Goal: Unclear

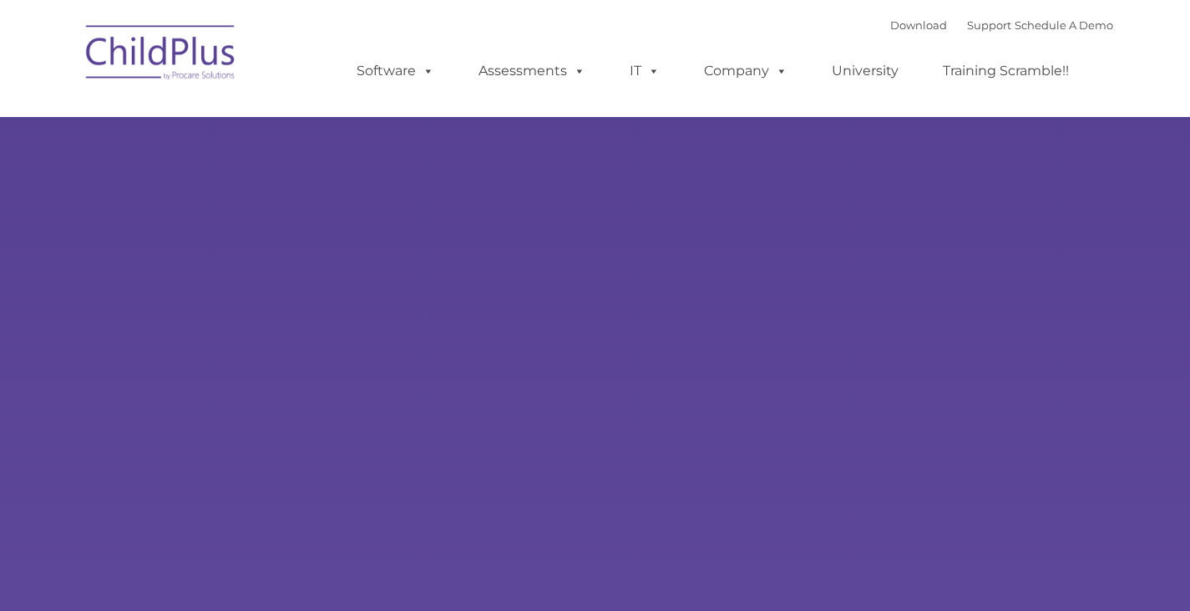
select select "MEDIUM"
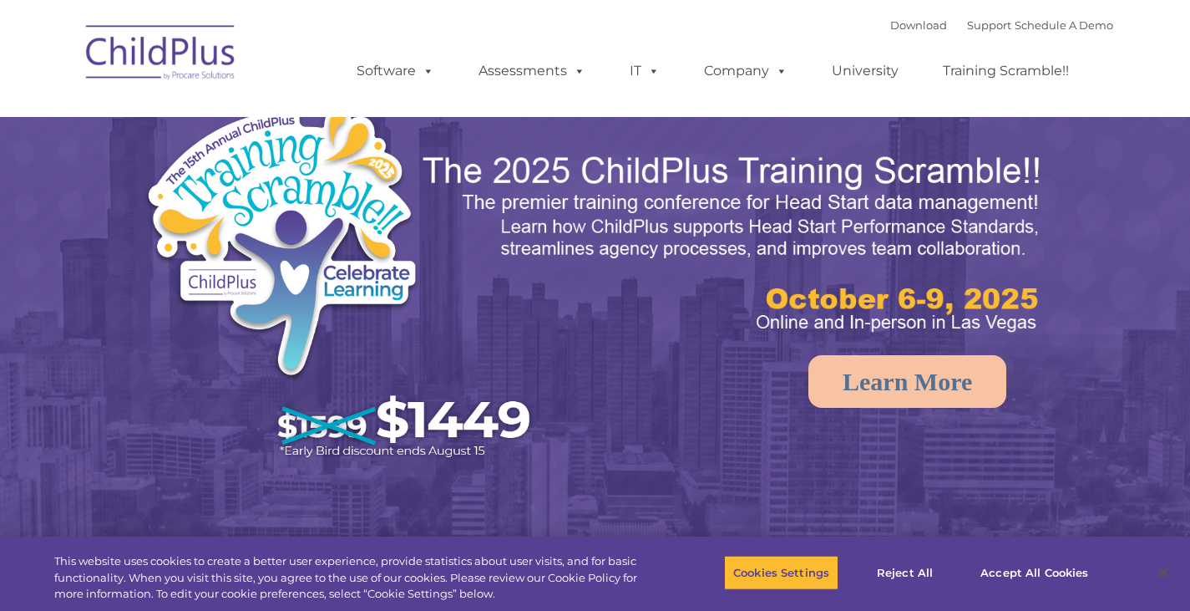
select select "MEDIUM"
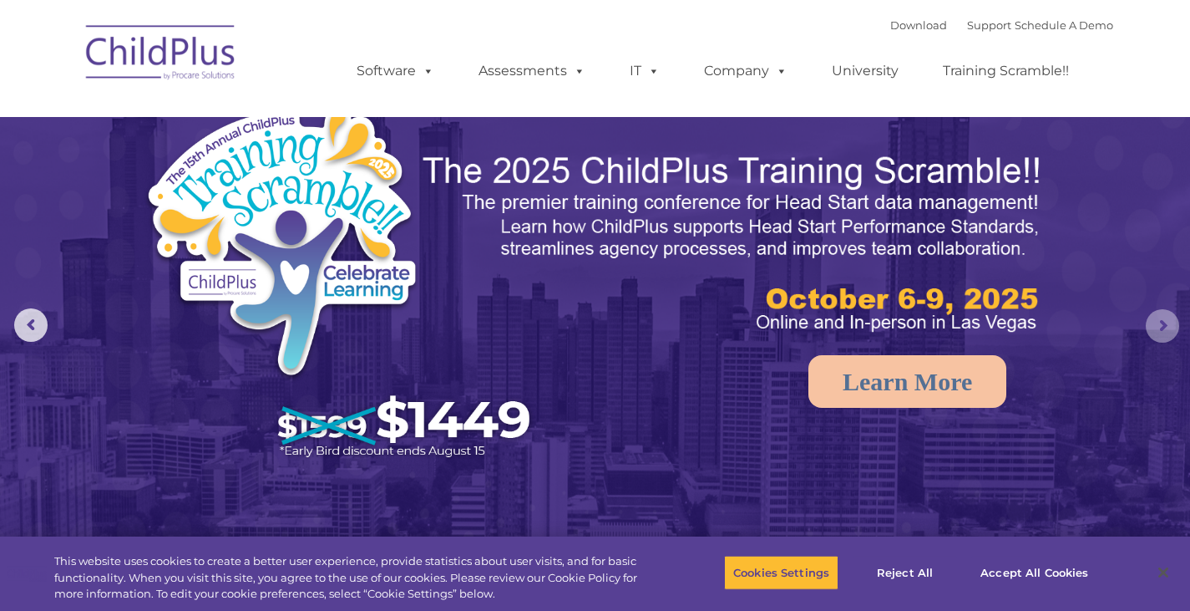
click at [1175, 317] on rs-arrow at bounding box center [1162, 325] width 33 height 33
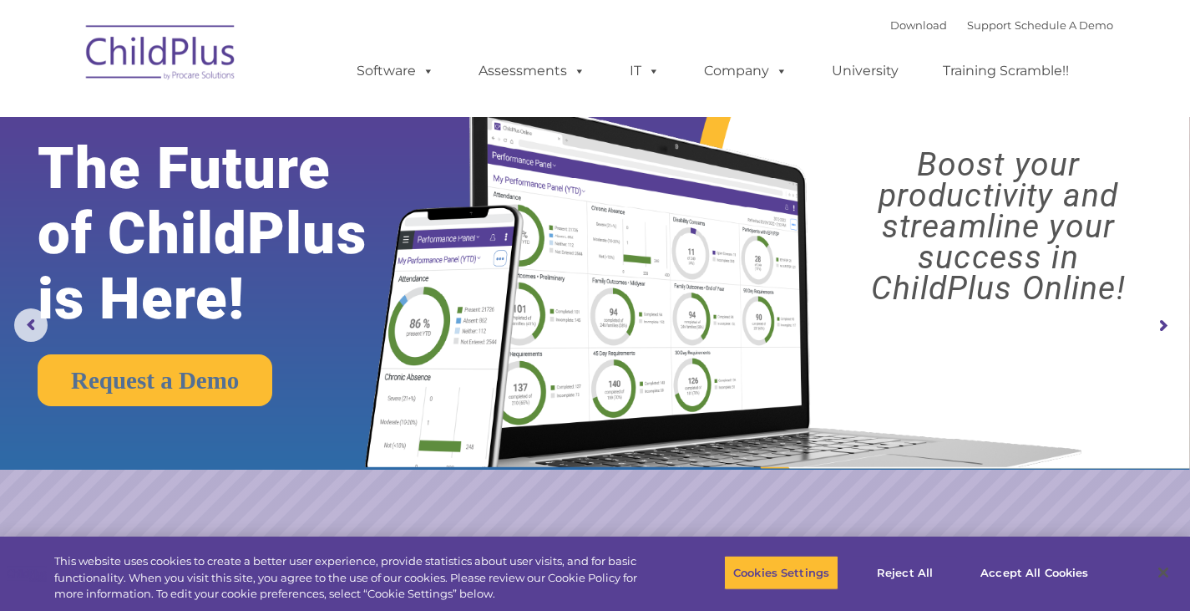
click at [1175, 317] on rs-arrow at bounding box center [1162, 325] width 33 height 33
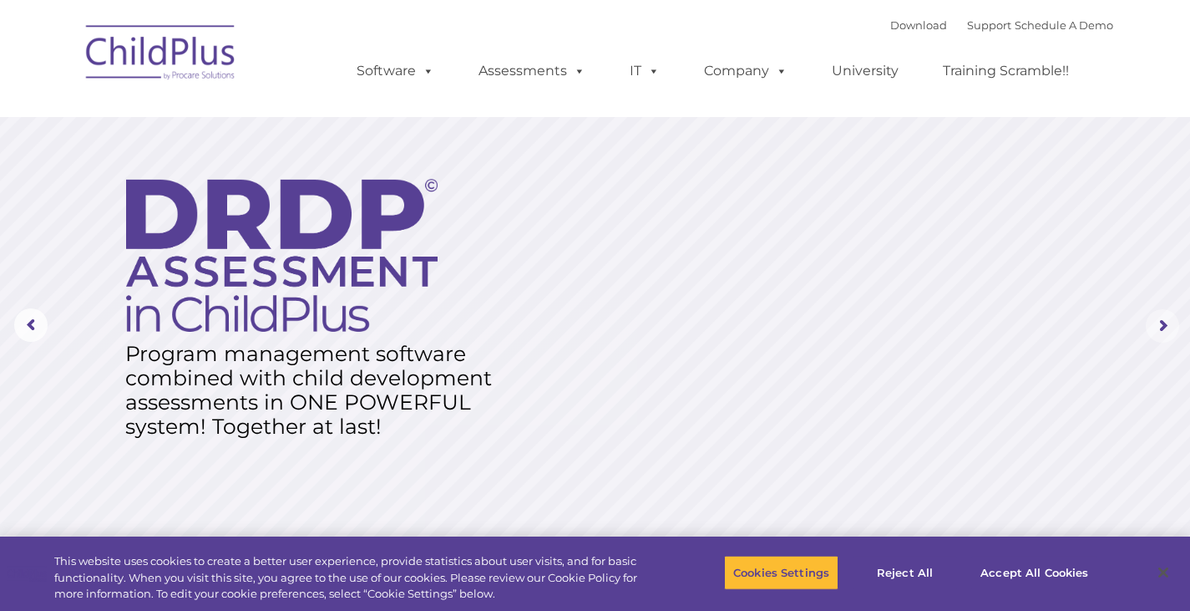
click at [1175, 317] on rs-arrow at bounding box center [1162, 325] width 33 height 33
